Goal: Task Accomplishment & Management: Complete application form

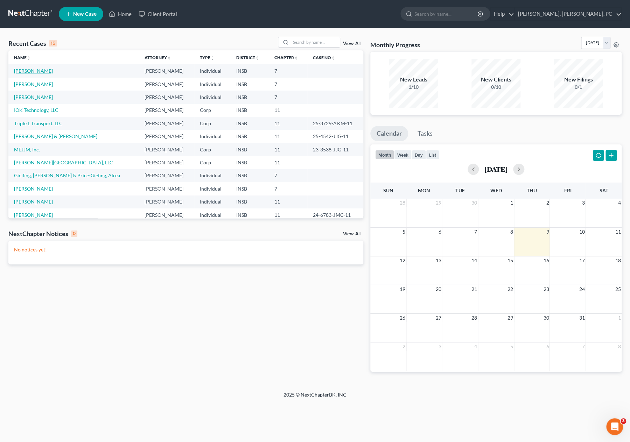
click at [33, 71] on link "[PERSON_NAME]" at bounding box center [33, 71] width 39 height 6
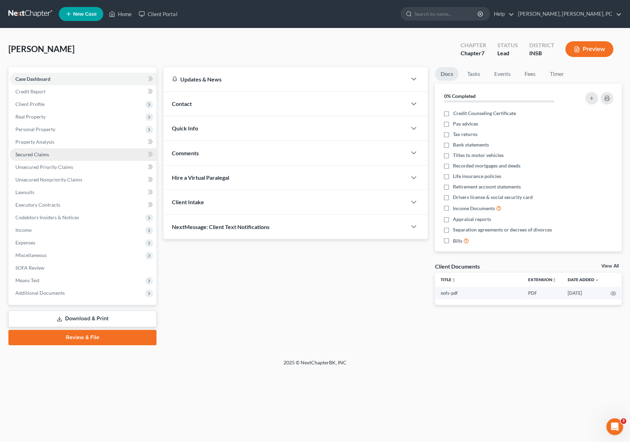
click at [35, 155] on span "Secured Claims" at bounding box center [32, 154] width 34 height 6
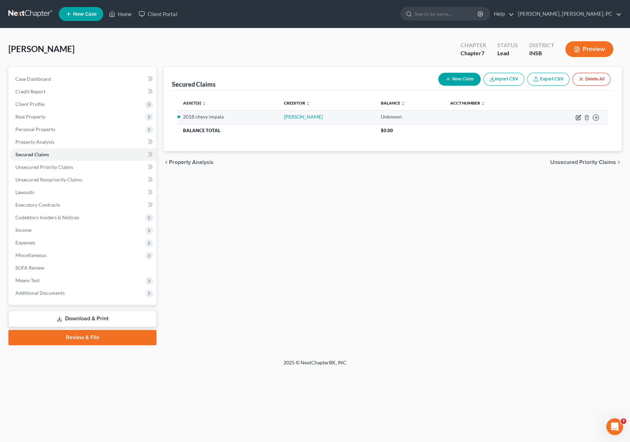
click at [576, 115] on icon "button" at bounding box center [578, 118] width 6 height 6
select select "3"
select select "2"
select select "0"
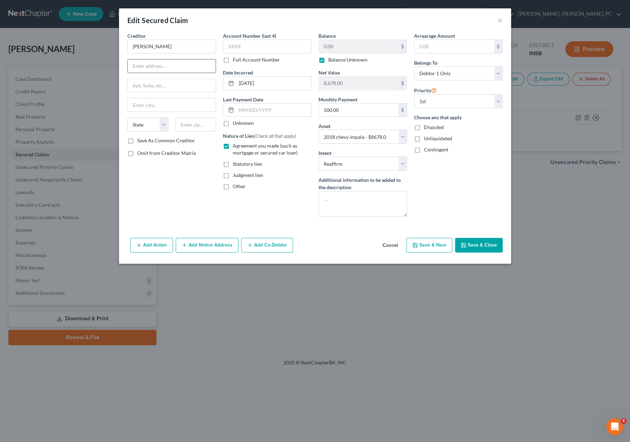
click at [201, 68] on input "text" at bounding box center [172, 65] width 88 height 13
type input "[STREET_ADDRESS][PERSON_NAME]"
click at [187, 122] on input "text" at bounding box center [195, 125] width 41 height 14
type input "47304"
type input "Muncie"
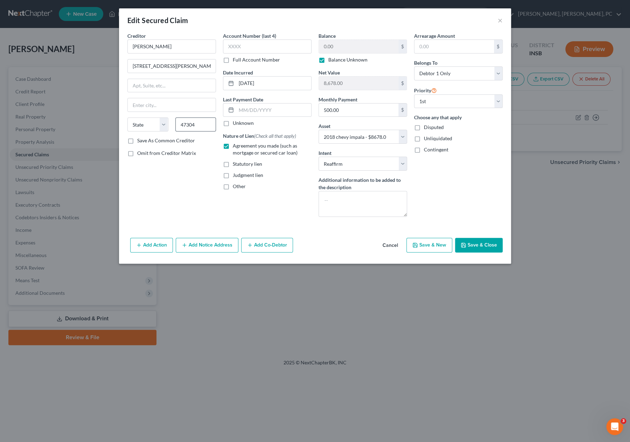
select select "15"
click at [460, 246] on button "Save & Close" at bounding box center [479, 245] width 48 height 15
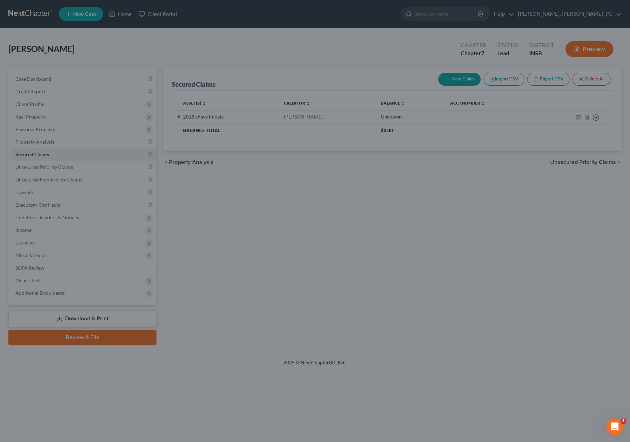
select select "3"
type input "0"
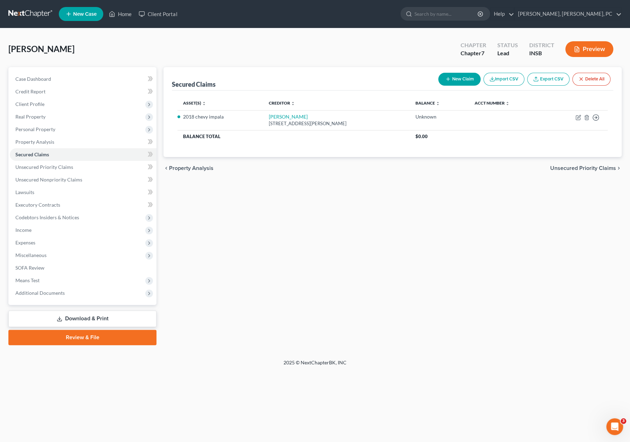
click at [57, 320] on icon at bounding box center [60, 319] width 6 height 6
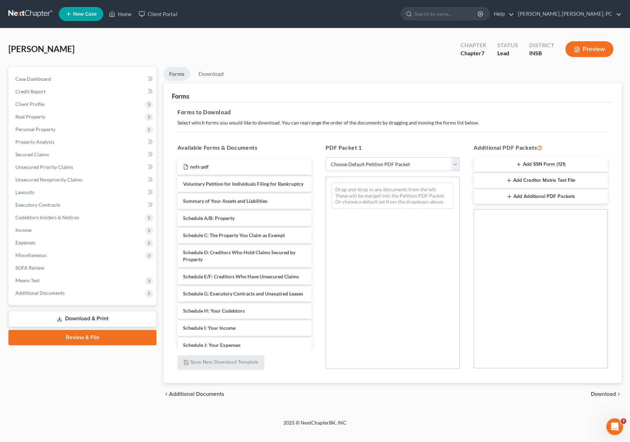
click at [356, 165] on select "Choose Default Petition PDF Packet Complete Bankruptcy Petition (all forms and …" at bounding box center [392, 164] width 134 height 14
select select "0"
click at [325, 157] on select "Choose Default Petition PDF Packet Complete Bankruptcy Petition (all forms and …" at bounding box center [392, 164] width 134 height 14
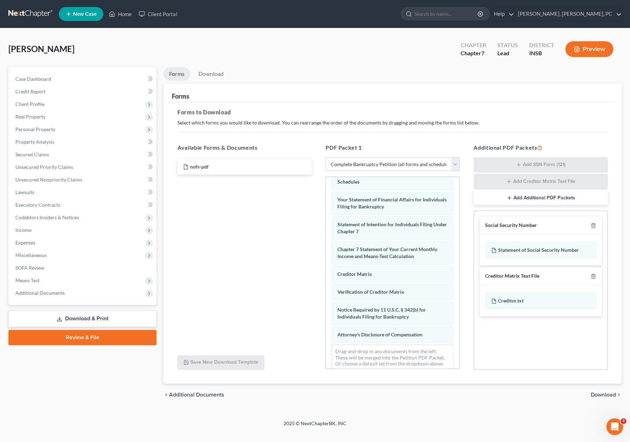
scroll to position [228, 0]
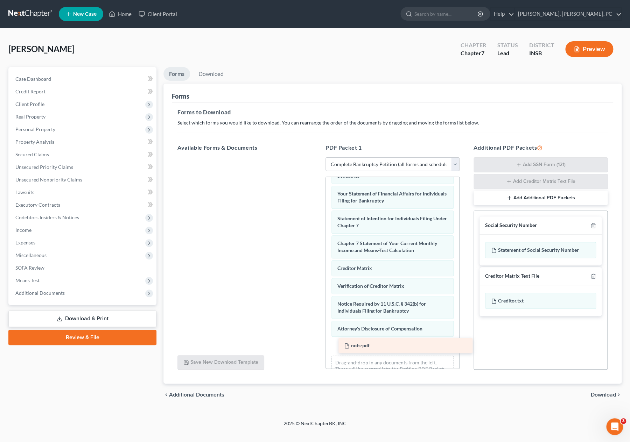
drag, startPoint x: 208, startPoint y: 168, endPoint x: 381, endPoint y: 346, distance: 248.8
click at [317, 157] on div "nofs-pdf nofs-pdf" at bounding box center [244, 157] width 145 height 0
click at [212, 74] on link "Download" at bounding box center [211, 74] width 36 height 14
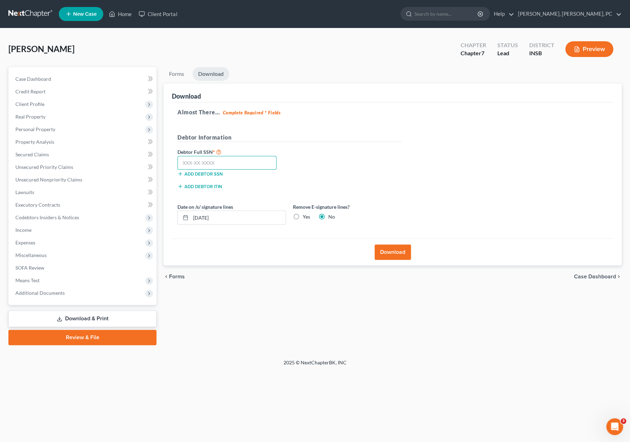
click at [220, 164] on input "text" at bounding box center [226, 163] width 99 height 14
